Goal: Task Accomplishment & Management: Complete application form

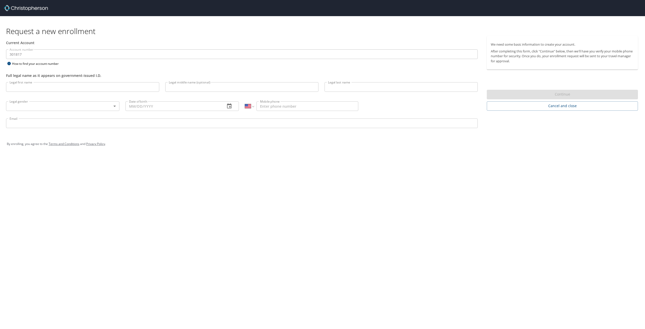
select select "US"
click at [117, 89] on input "Legal first name" at bounding box center [82, 87] width 153 height 10
type input "Abril"
click at [359, 86] on input "Legal last name" at bounding box center [400, 87] width 153 height 10
type input "[PERSON_NAME]"
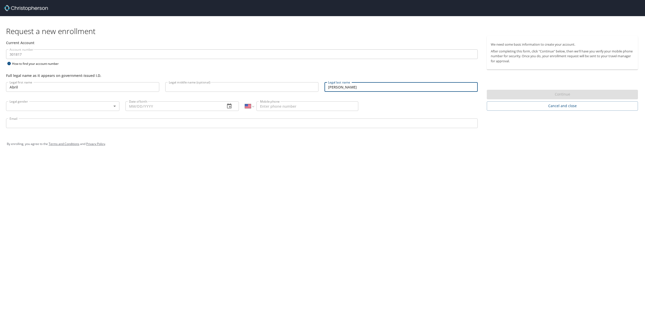
click at [81, 108] on body "Request a new enrollment Current Account Account number 301817 Account number H…" at bounding box center [322, 164] width 645 height 329
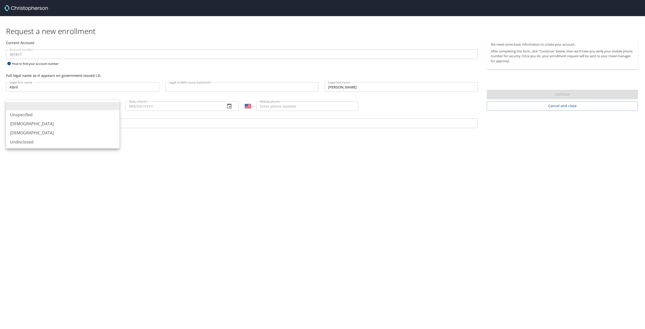
click at [59, 132] on li "[DEMOGRAPHIC_DATA]" at bounding box center [62, 132] width 113 height 9
type input "[DEMOGRAPHIC_DATA]"
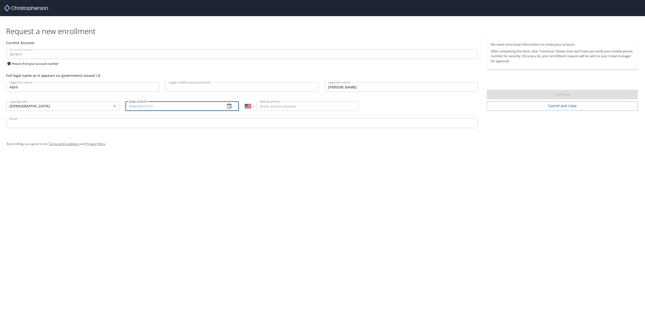
click at [144, 103] on input "Date of birth" at bounding box center [173, 106] width 96 height 10
click at [231, 106] on icon "button" at bounding box center [229, 105] width 5 height 5
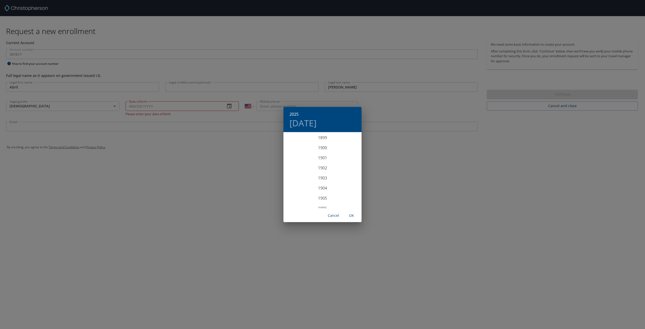
scroll to position [1239, 0]
click at [144, 100] on div "2025 [DATE] 1900 1901 1902 1903 1904 1905 1906 1907 1908 1909 1910 1911 1912 19…" at bounding box center [322, 164] width 645 height 329
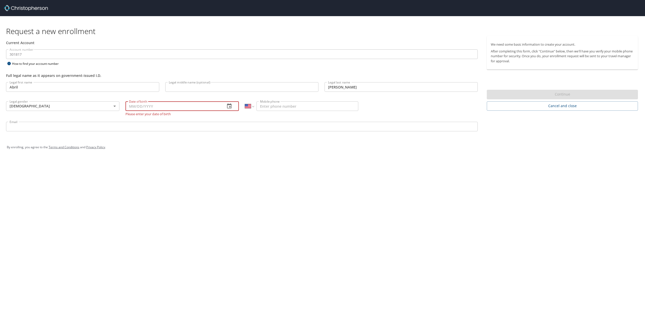
click at [132, 106] on input "Date of birth" at bounding box center [173, 106] width 96 height 10
type input "[DATE]"
click at [278, 107] on input "Mobile phone" at bounding box center [307, 106] width 102 height 10
type input "[PHONE_NUMBER]"
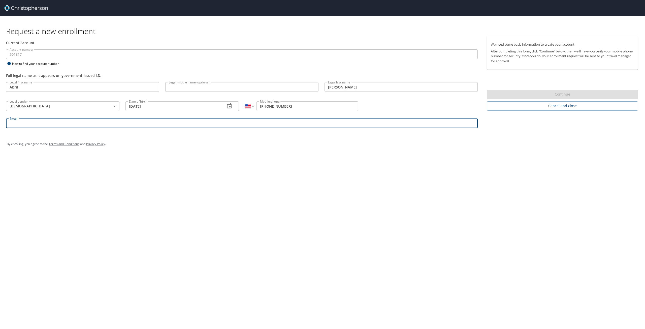
click at [110, 121] on input "Email" at bounding box center [242, 123] width 472 height 10
type input "[EMAIL_ADDRESS][DOMAIN_NAME]"
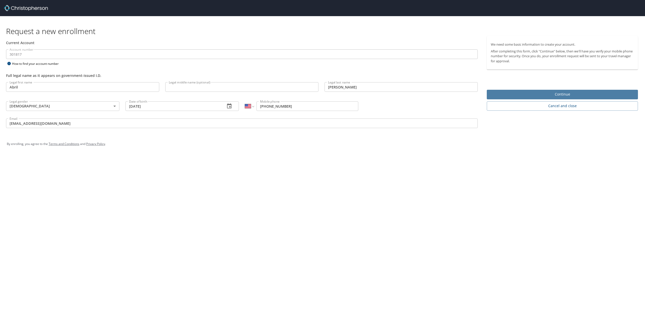
click at [567, 93] on span "Continue" at bounding box center [562, 94] width 143 height 6
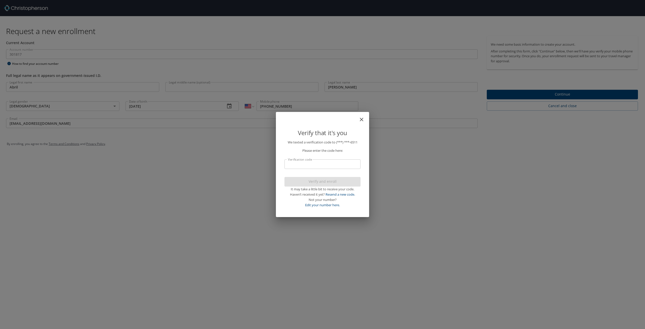
click at [311, 163] on input "Verification code" at bounding box center [322, 164] width 76 height 10
type input "554041"
click at [333, 182] on span "Verify and enroll" at bounding box center [322, 181] width 68 height 6
